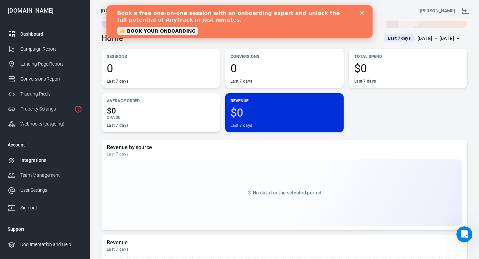
scroll to position [90, 0]
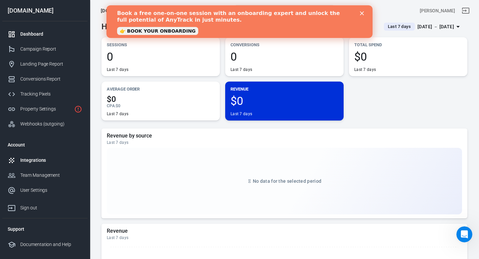
click at [28, 164] on link "Integrations" at bounding box center [44, 160] width 85 height 15
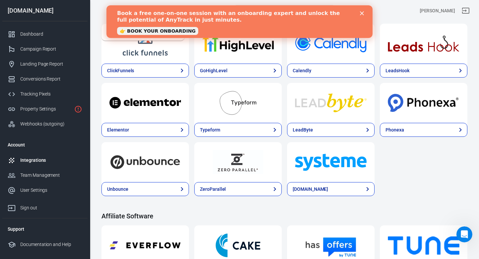
scroll to position [434, 0]
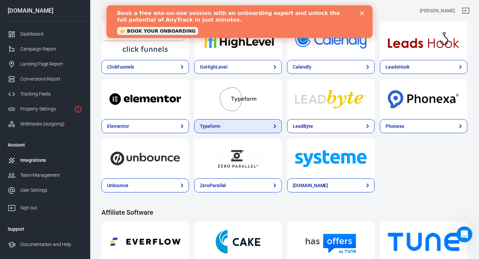
click at [241, 128] on link "Typeform" at bounding box center [237, 126] width 87 height 14
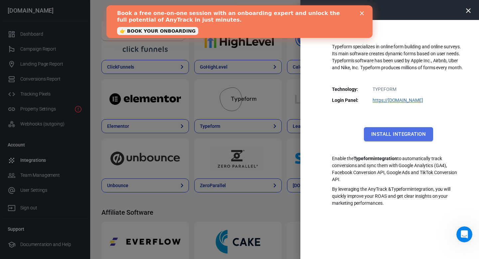
click at [389, 136] on button "Install Integration" at bounding box center [398, 134] width 69 height 14
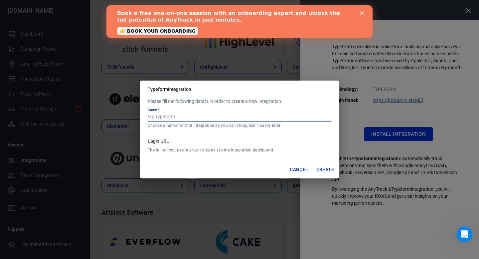
click at [200, 119] on input "Name   *" at bounding box center [239, 117] width 183 height 9
type input "A"
click at [209, 142] on input "Login URL" at bounding box center [239, 141] width 183 height 9
drag, startPoint x: 168, startPoint y: 116, endPoint x: 162, endPoint y: 116, distance: 6.7
click at [167, 116] on input "Tipeform" at bounding box center [239, 117] width 183 height 9
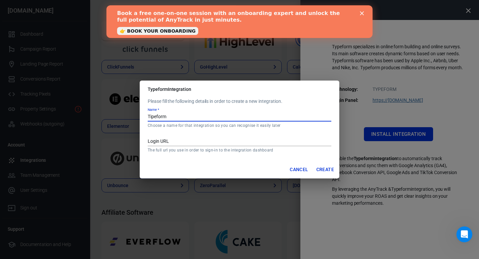
click at [161, 116] on input "Tipeform" at bounding box center [239, 117] width 183 height 9
click at [162, 116] on input "Tipeform" at bounding box center [239, 117] width 183 height 9
type input "Typeform"
click at [201, 143] on input "Login URL" at bounding box center [239, 141] width 183 height 9
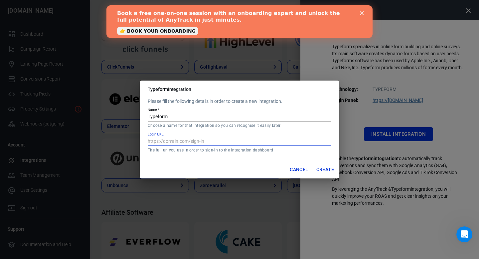
click at [296, 167] on button "Cancel" at bounding box center [299, 169] width 24 height 12
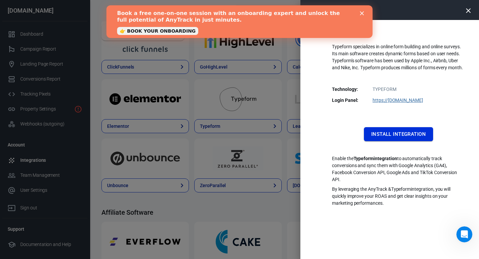
click at [389, 136] on button "Install Integration" at bounding box center [398, 134] width 69 height 14
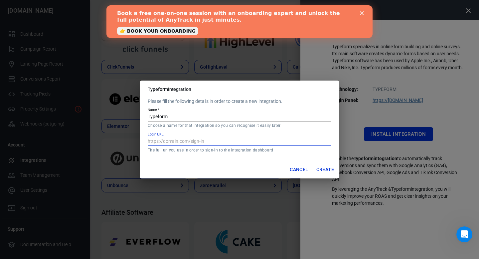
click at [193, 140] on input "Login URL" at bounding box center [239, 141] width 183 height 9
paste input "[URL][DOMAIN_NAME]"
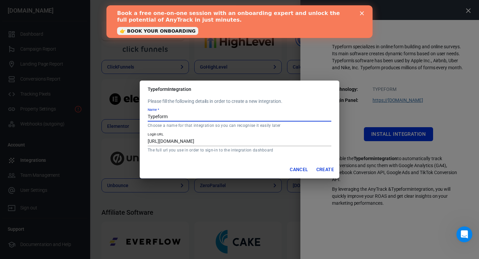
click at [185, 116] on input "Typeform" at bounding box center [239, 117] width 183 height 9
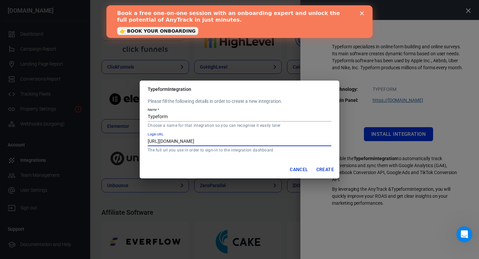
drag, startPoint x: 248, startPoint y: 140, endPoint x: 220, endPoint y: 141, distance: 27.9
click at [220, 141] on input "[URL][DOMAIN_NAME]" at bounding box center [239, 141] width 183 height 9
type input "[URL][DOMAIN_NAME]"
click at [319, 172] on button "Create" at bounding box center [324, 169] width 23 height 12
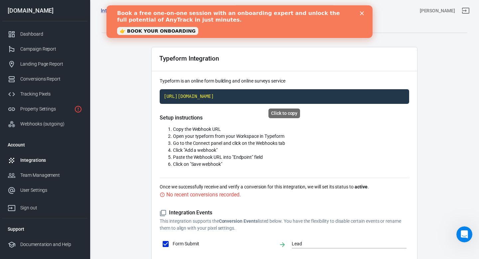
click at [224, 97] on code "[URL][DOMAIN_NAME]" at bounding box center [284, 96] width 249 height 15
